Goal: Find specific page/section: Find specific page/section

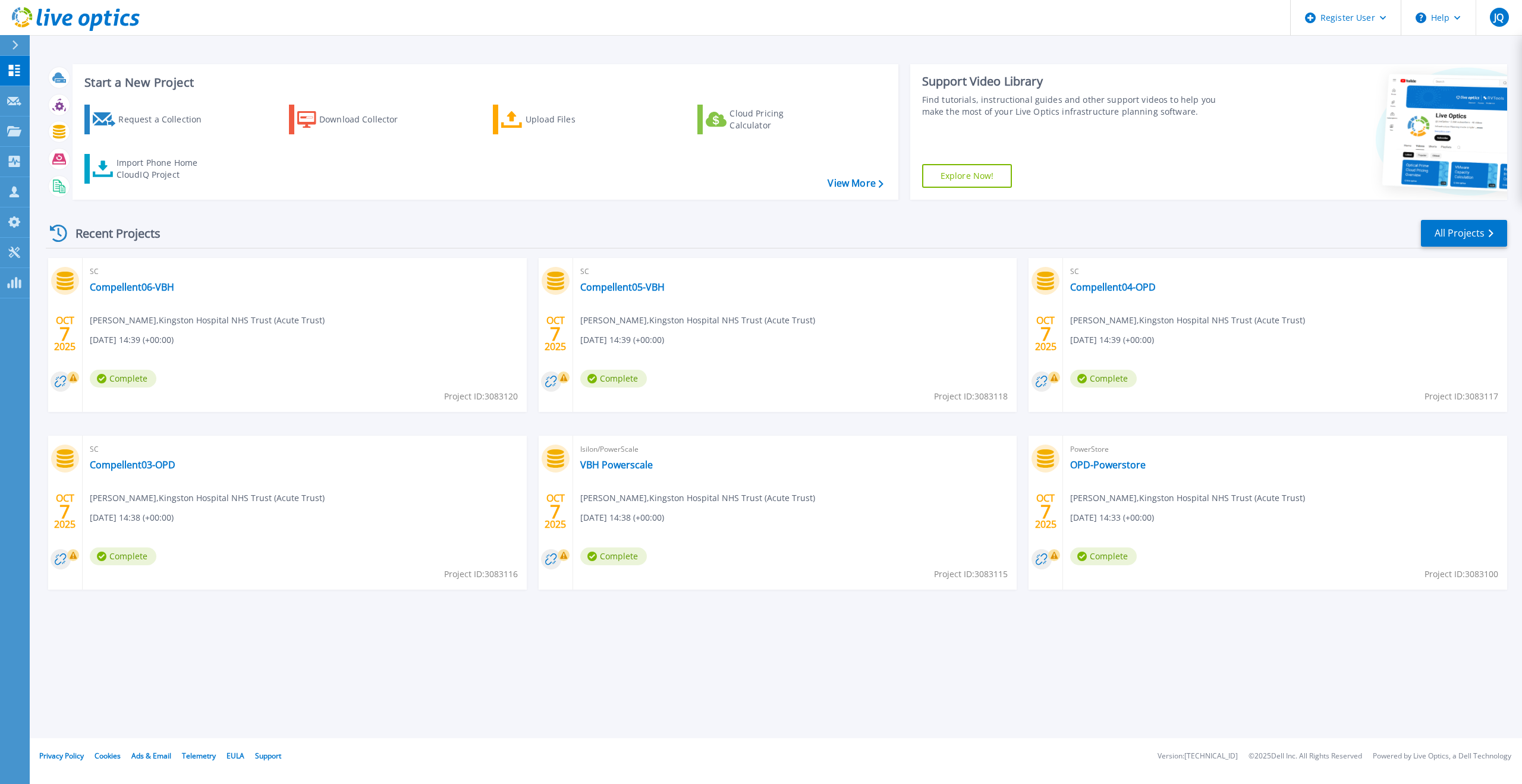
drag, startPoint x: 1362, startPoint y: 218, endPoint x: 1290, endPoint y: 224, distance: 72.2
click at [1364, 220] on div "Recent Projects All Projects OCT 7 2025 SC Compellent06-VBH Jonathan Stemp , Ki…" at bounding box center [777, 416] width 1462 height 413
click at [1465, 232] on link "All Projects" at bounding box center [1464, 233] width 86 height 27
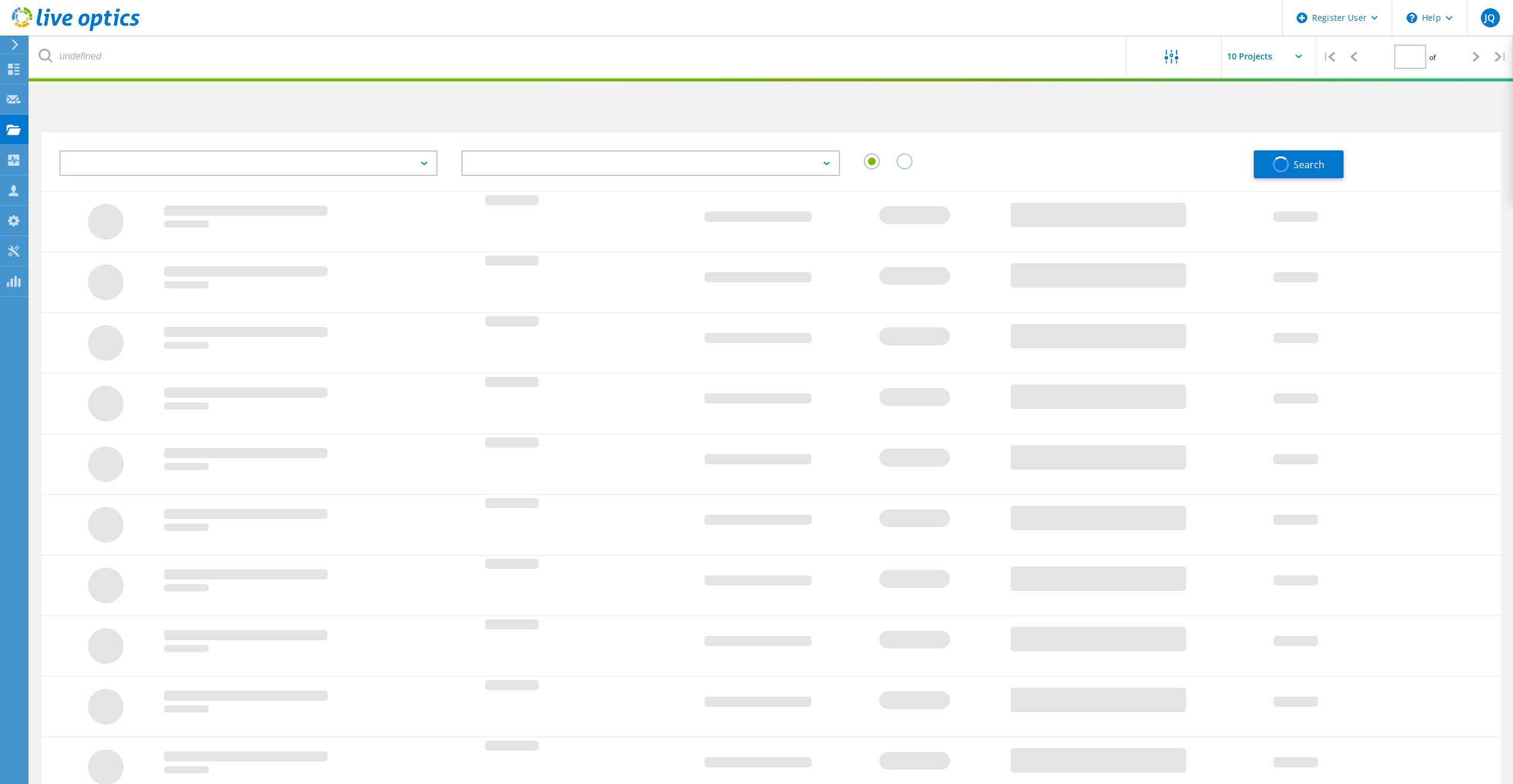
type input "1"
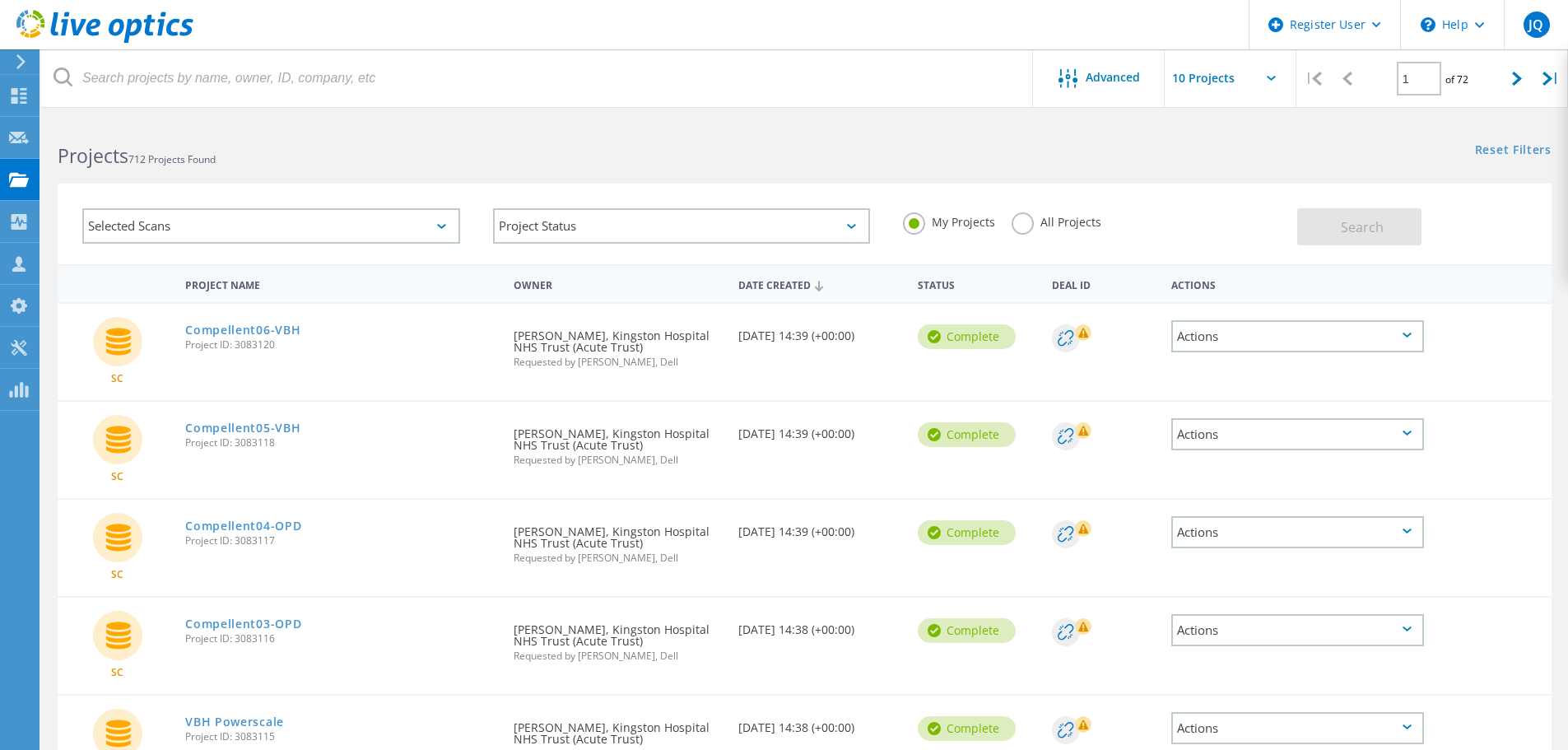
click at [1270, 73] on input "text" at bounding box center [1246, 78] width 165 height 57
click at [1235, 174] on div "Show 30 Projects" at bounding box center [1246, 176] width 163 height 27
type input "Show 30 Projects"
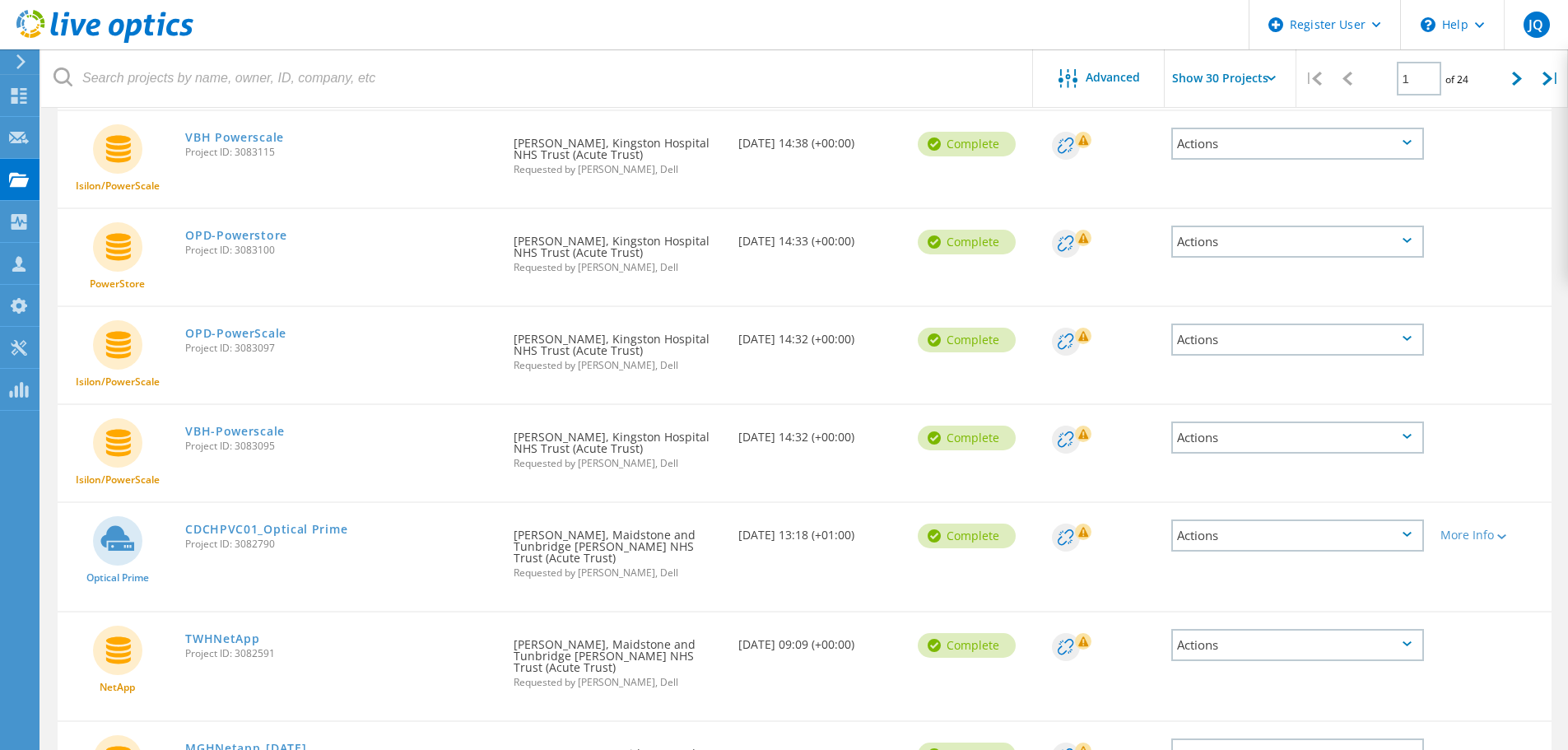
scroll to position [576, 0]
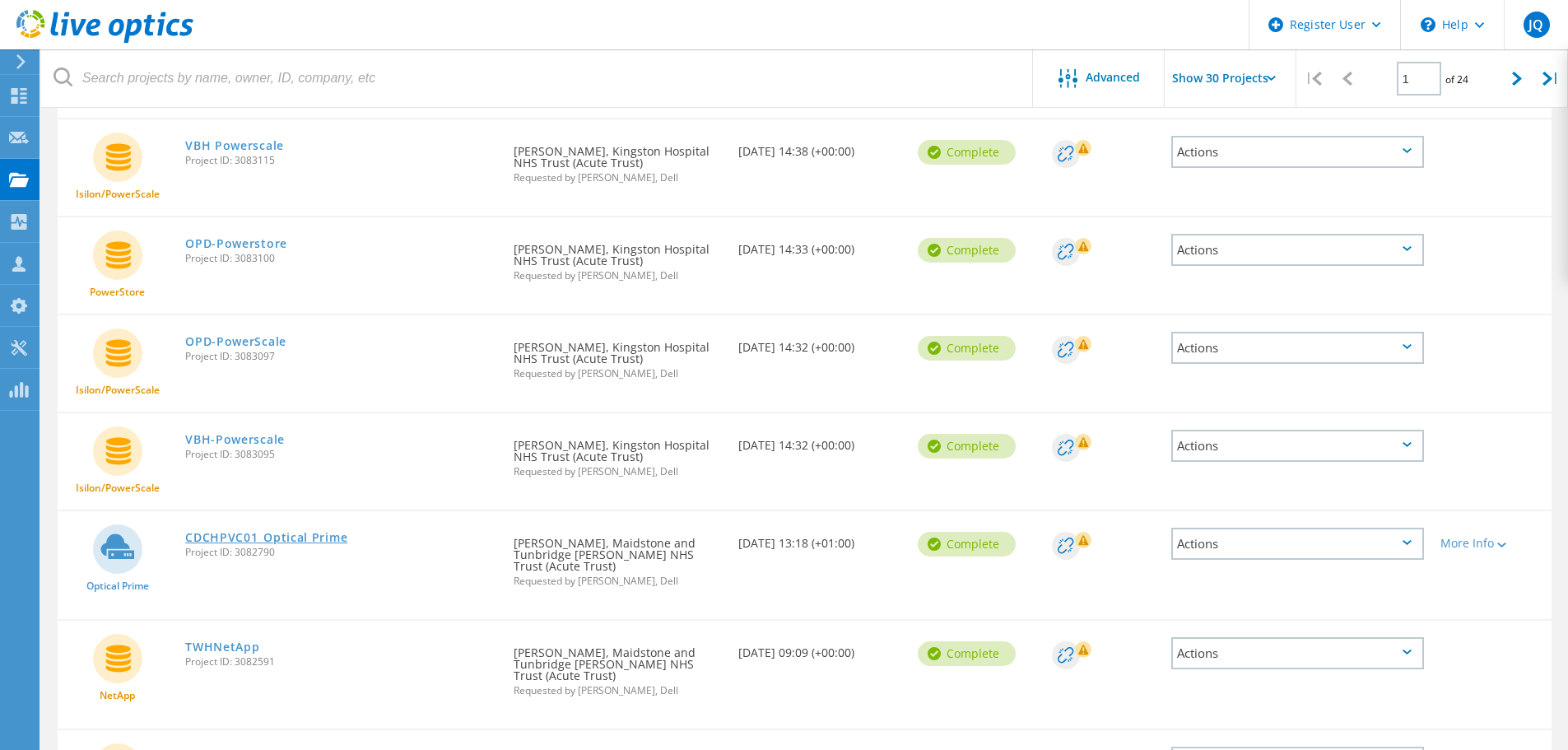
click at [328, 540] on link "CDCHPVC01_Optical Prime" at bounding box center [266, 538] width 162 height 12
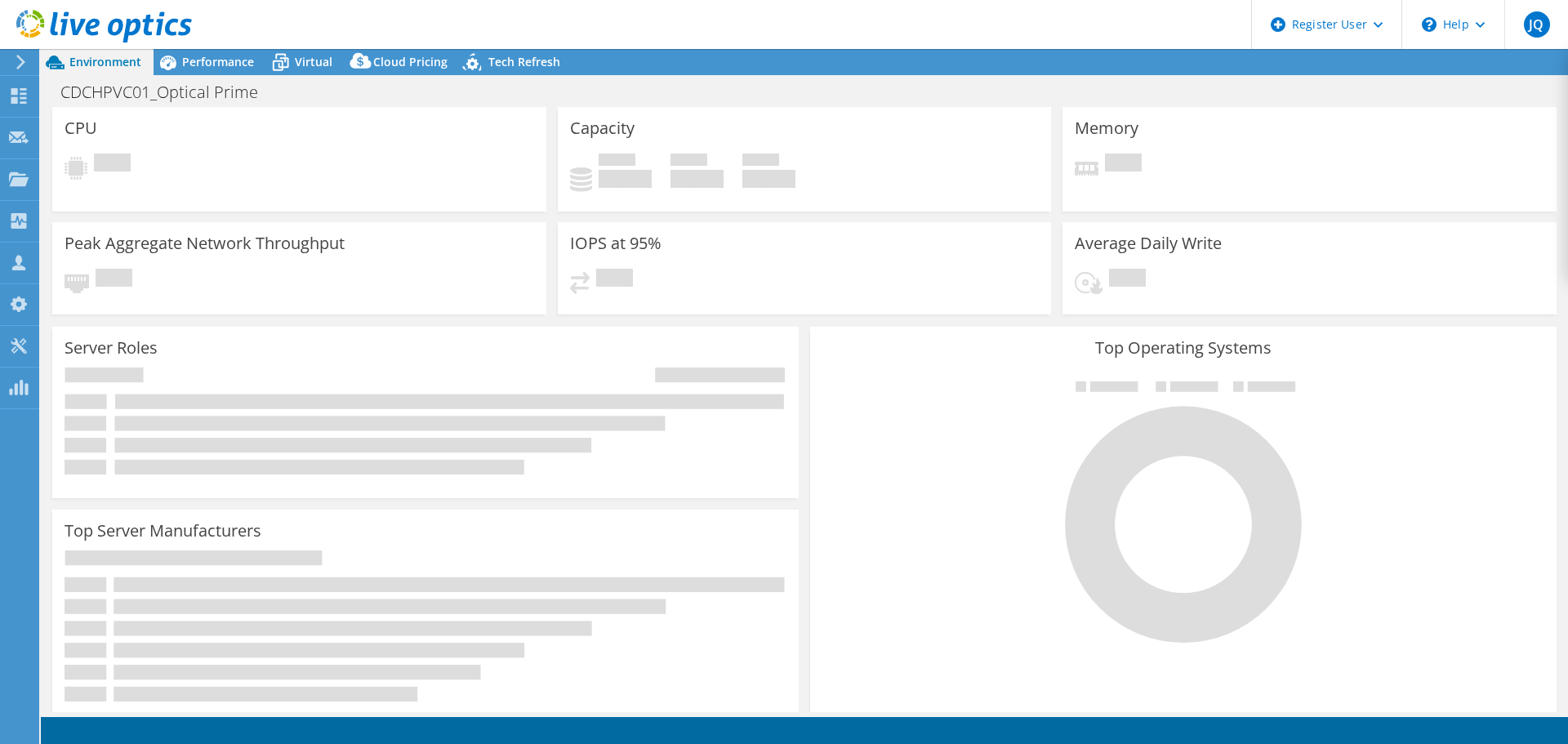
select select "USD"
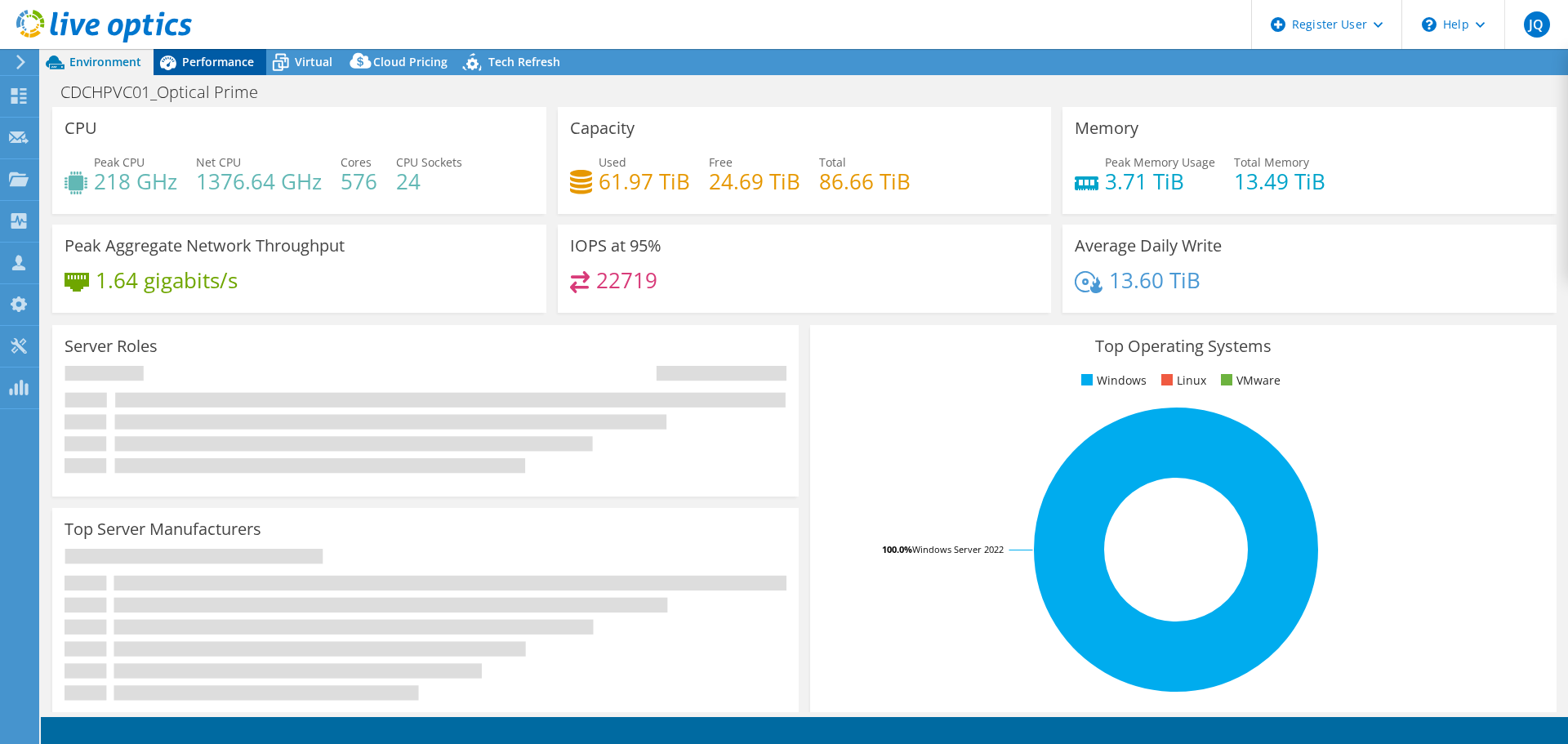
click at [229, 58] on span "Performance" at bounding box center [218, 61] width 72 height 16
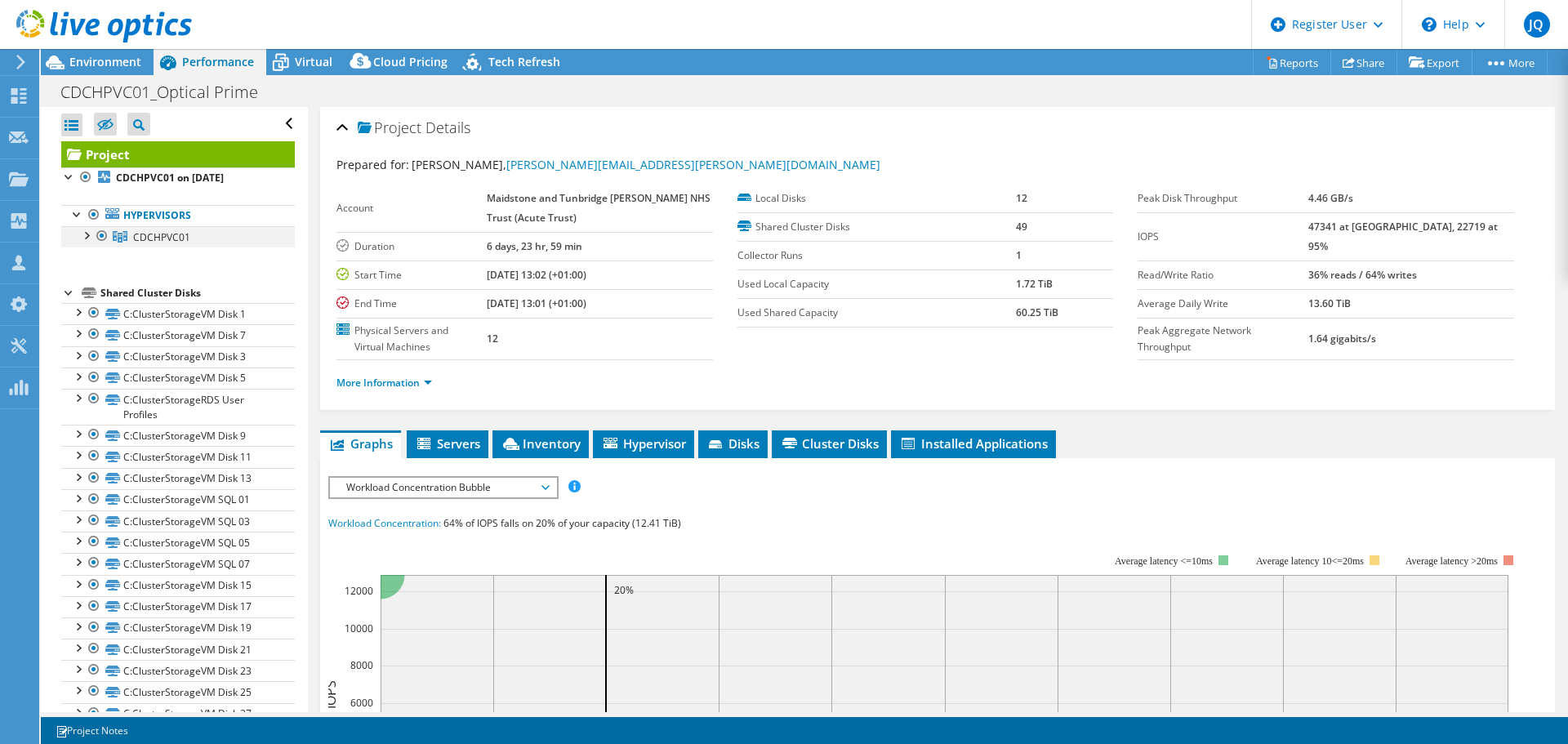
click at [87, 233] on div at bounding box center [85, 234] width 16 height 16
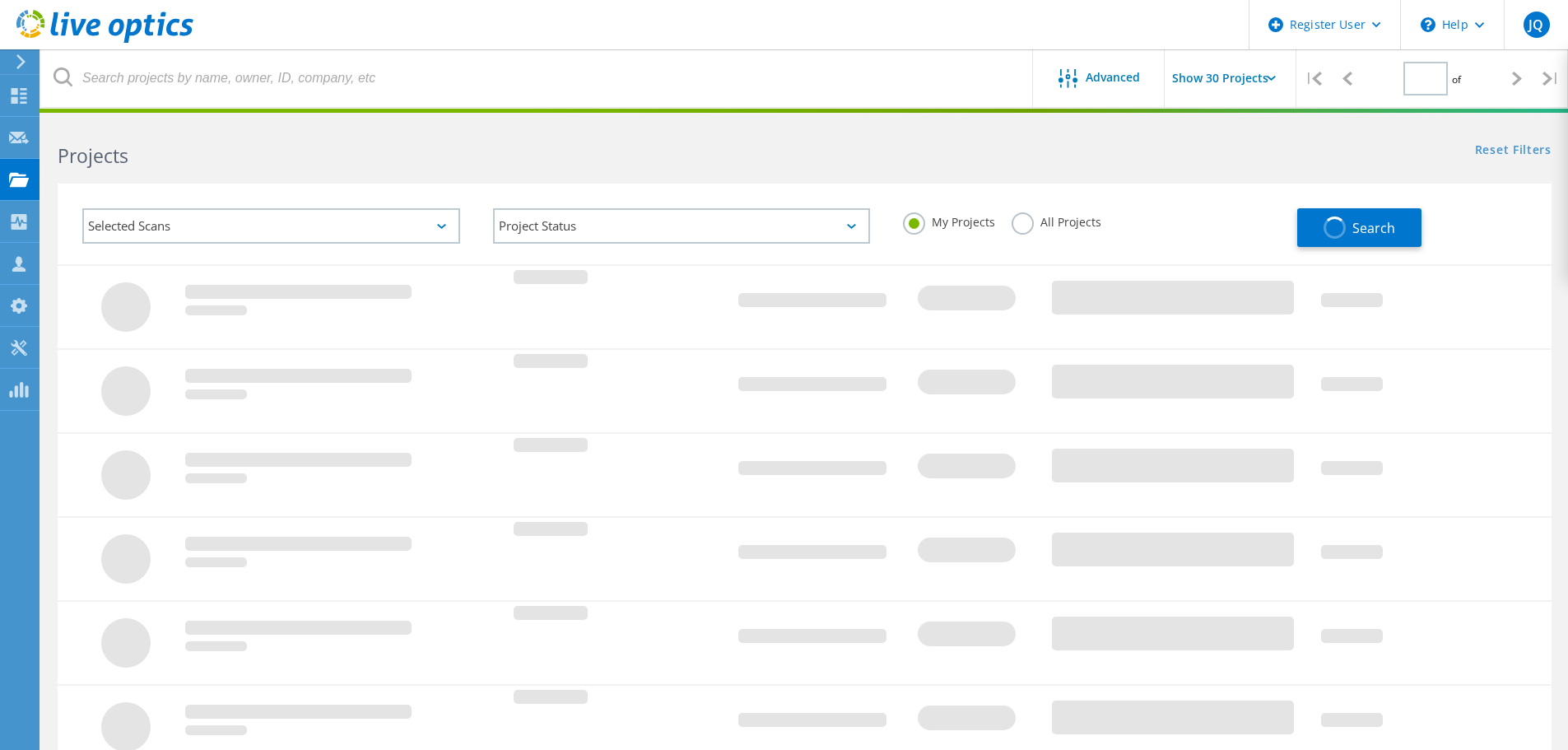
type input "1"
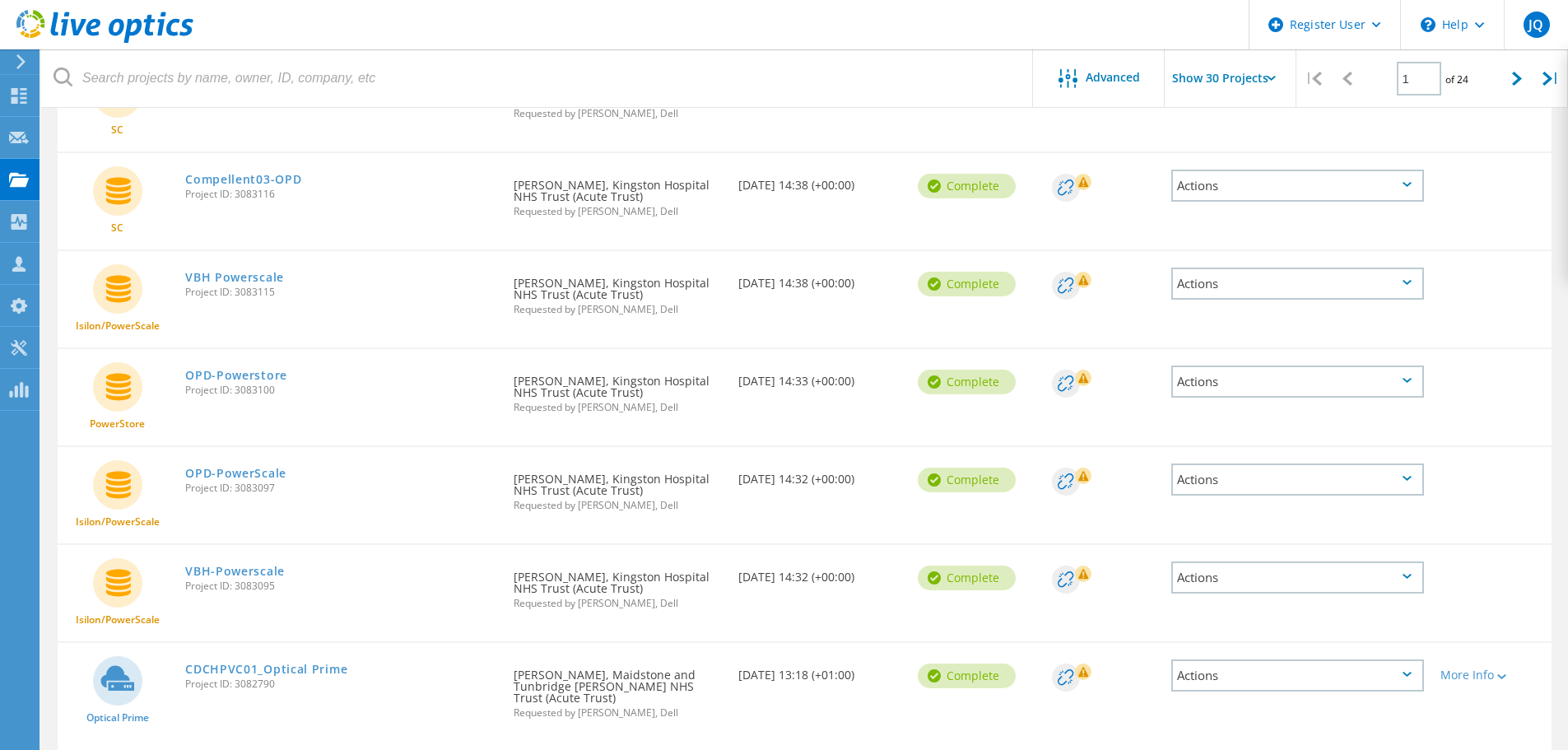
scroll to position [659, 0]
